Goal: Find specific page/section: Find specific page/section

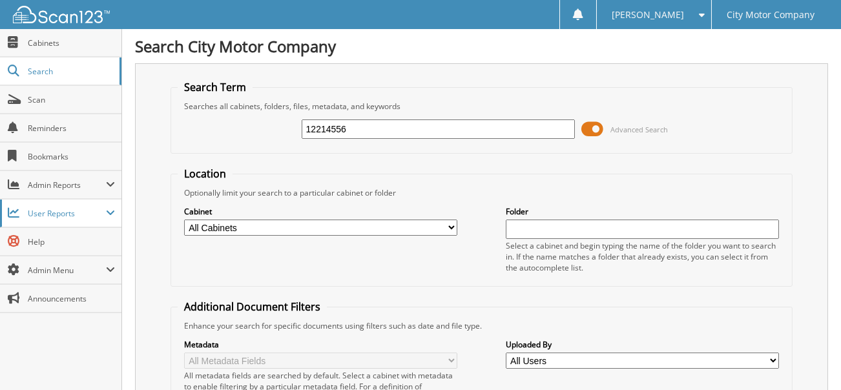
click at [6, 208] on span "User Reports" at bounding box center [60, 213] width 121 height 28
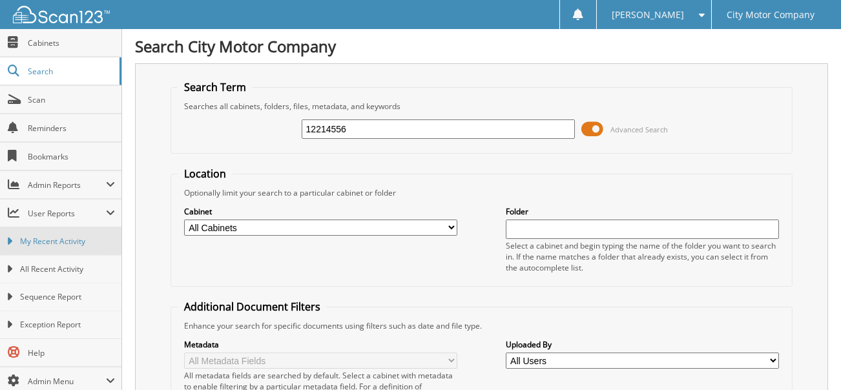
click at [12, 244] on link "My Recent Activity" at bounding box center [60, 241] width 121 height 28
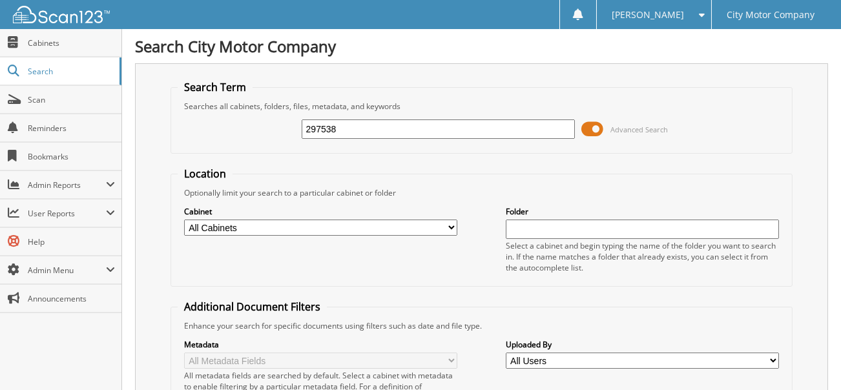
type input "297538"
click at [10, 207] on span at bounding box center [14, 213] width 12 height 12
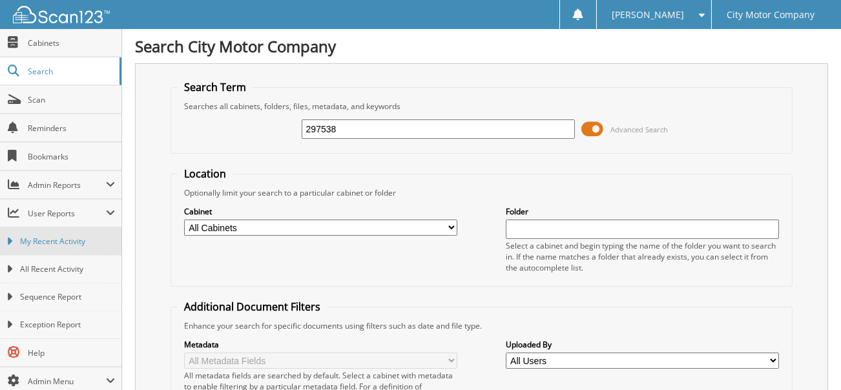
click at [9, 240] on icon at bounding box center [9, 242] width 6 height 12
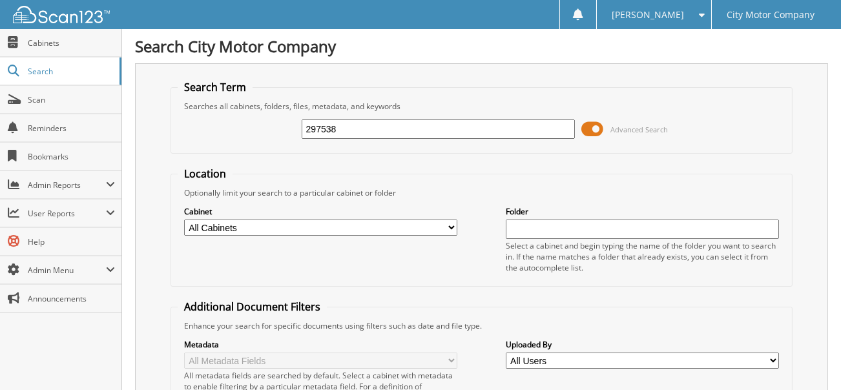
type input "297538"
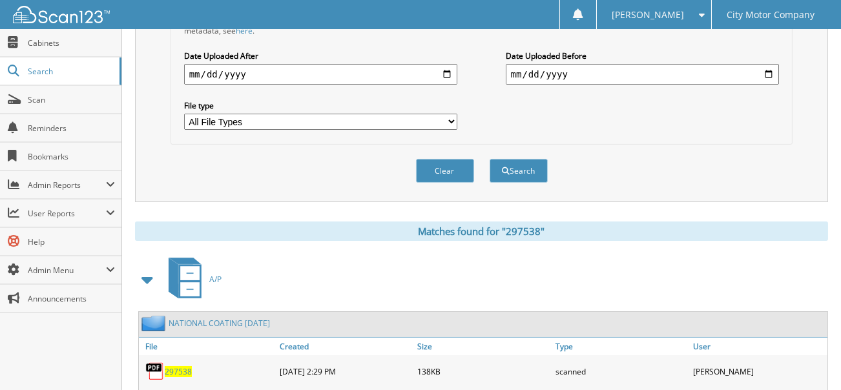
scroll to position [412, 0]
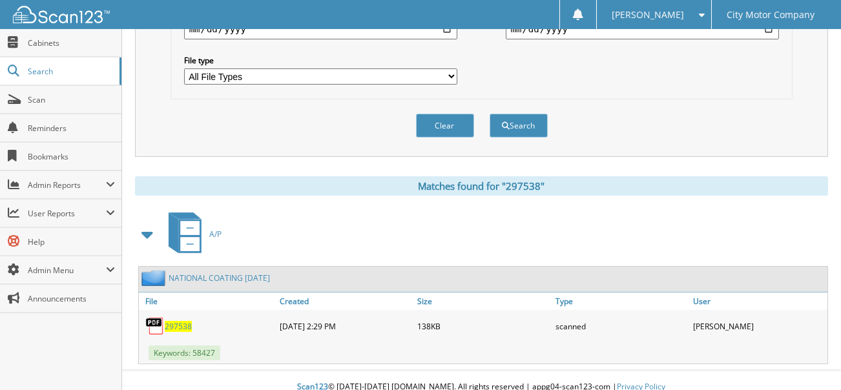
click at [172, 321] on span "297538" at bounding box center [178, 326] width 27 height 11
